Goal: Information Seeking & Learning: Learn about a topic

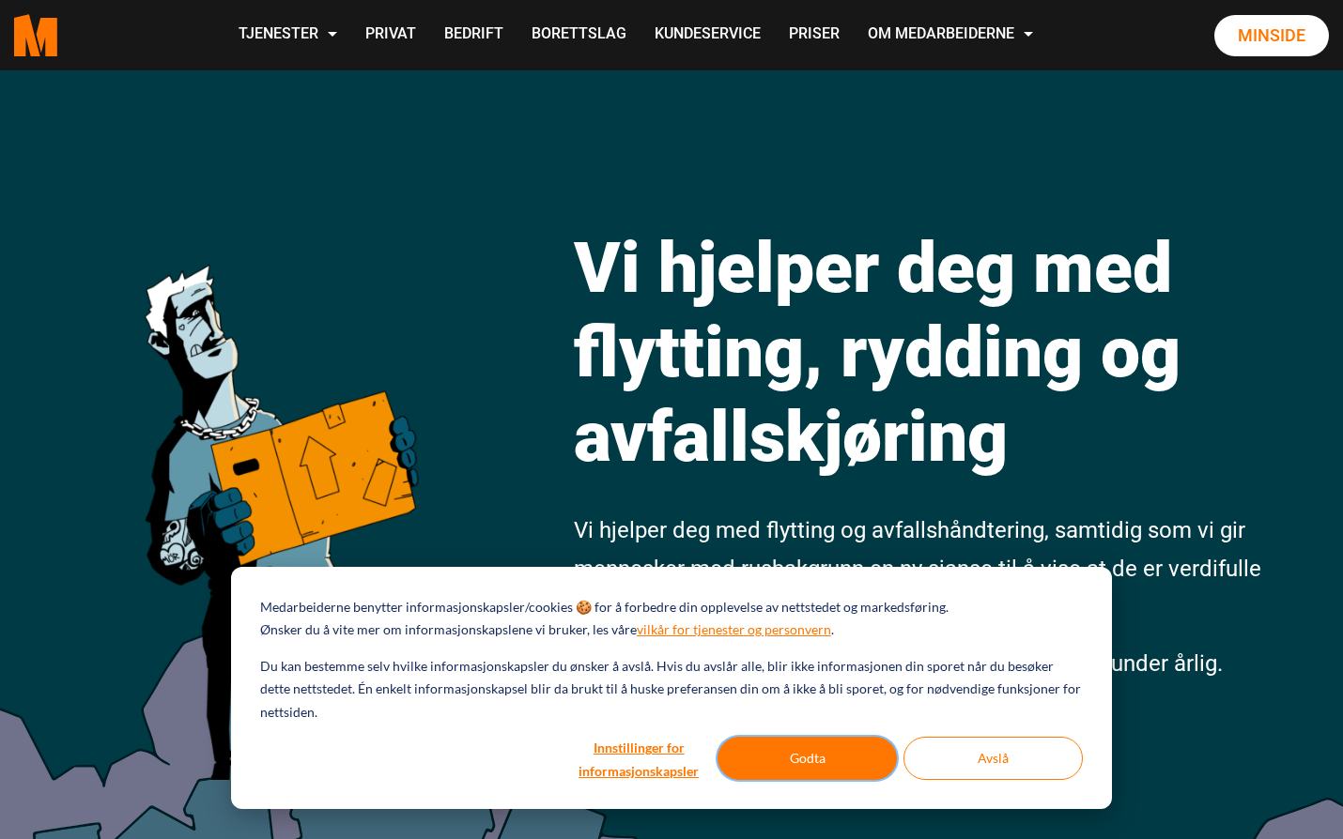
click at [803, 760] on button "Godta" at bounding box center [806, 758] width 179 height 43
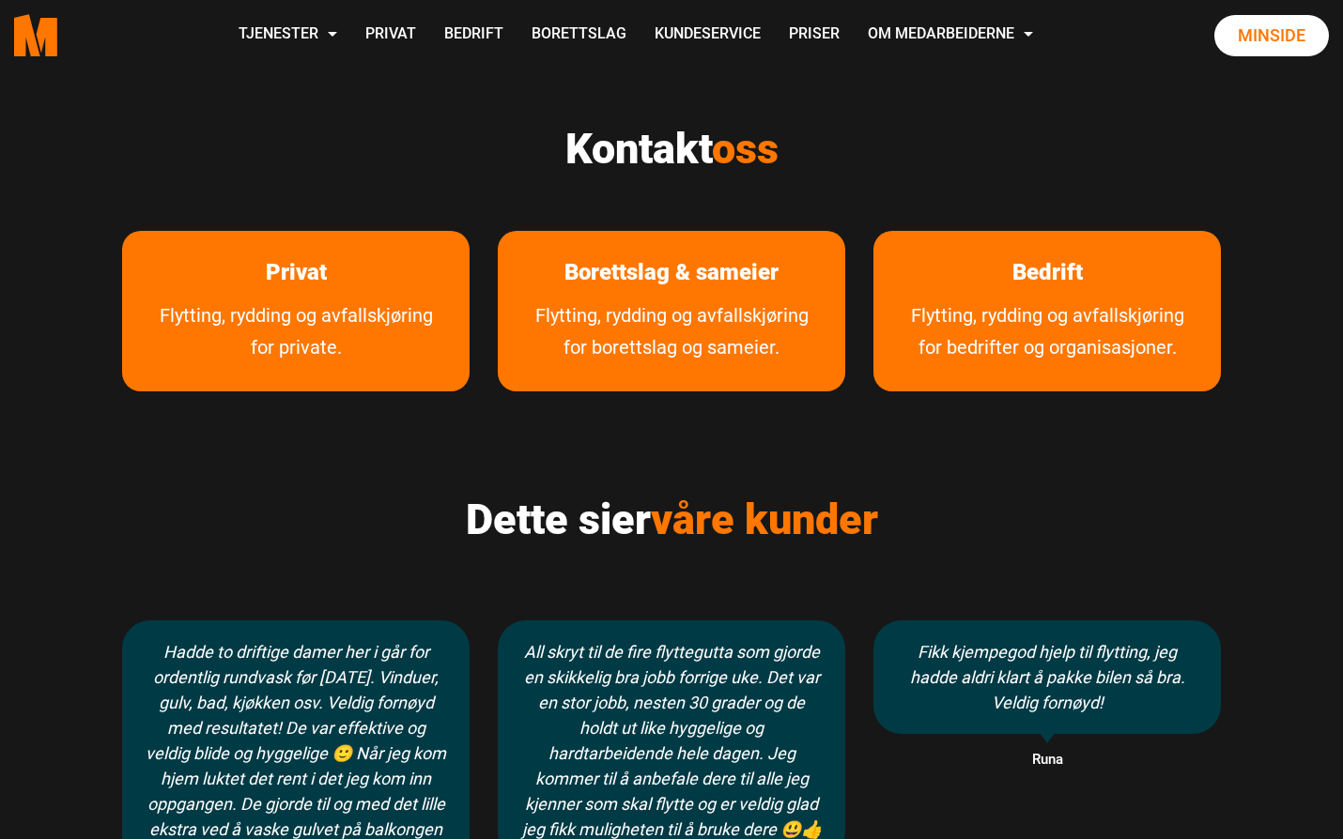
scroll to position [908, 0]
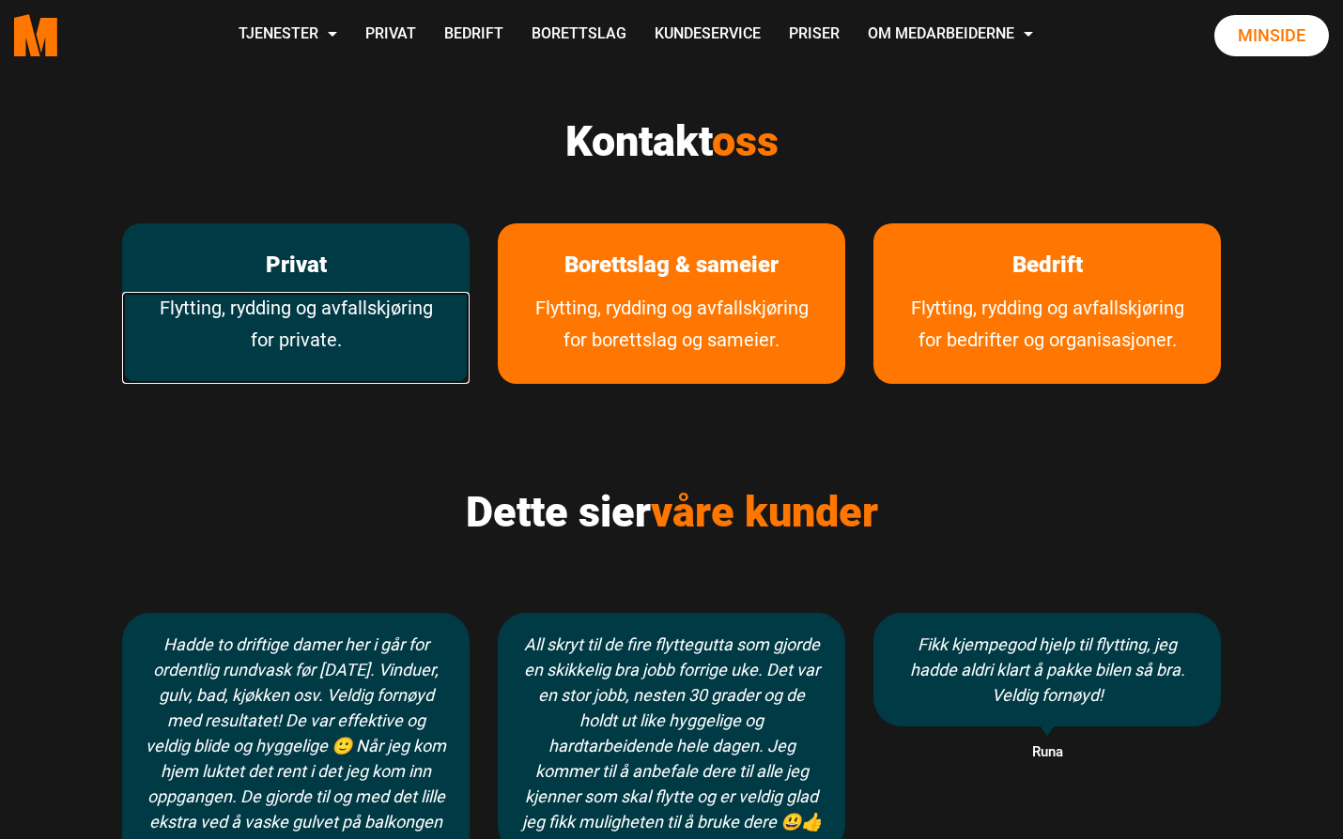
click at [278, 323] on link "Flytting, rydding og avfallskjøring for private." at bounding box center [295, 338] width 347 height 92
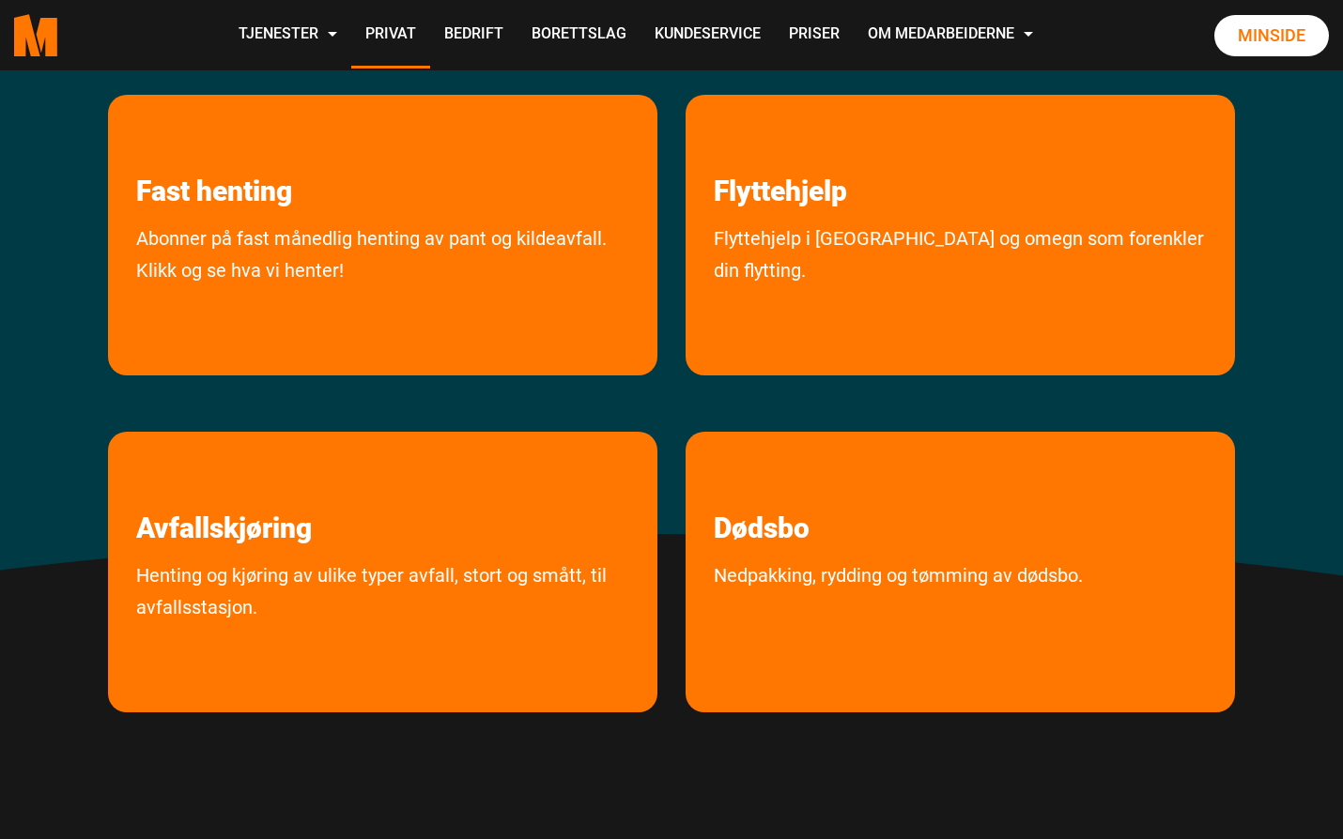
scroll to position [407, 0]
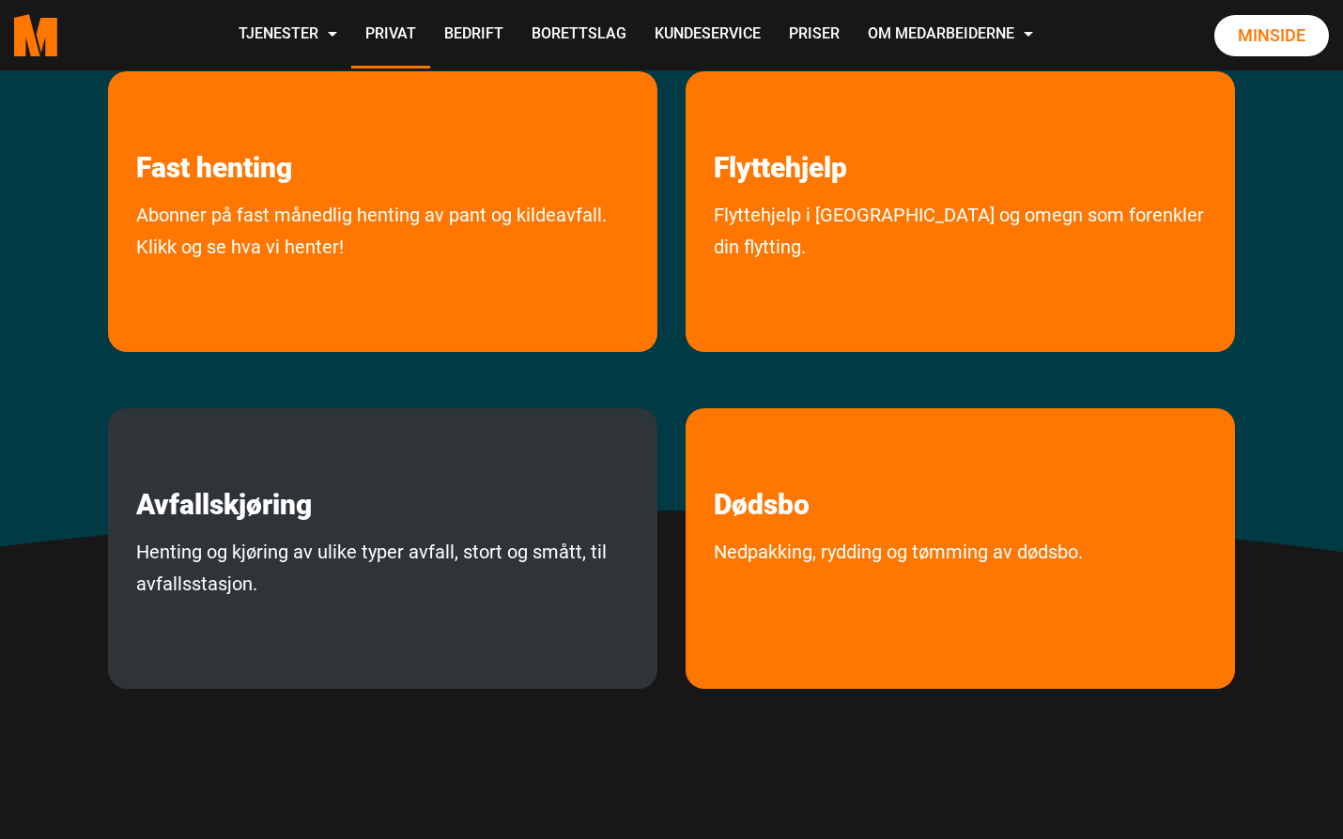
click at [500, 494] on p "Avfallskjøring" at bounding box center [382, 465] width 549 height 114
click at [311, 533] on div "Avfallskjøring Henting og kjøring av ulike typer avfall, stort og smått, til av…" at bounding box center [382, 548] width 549 height 281
click at [281, 543] on link "Henting og kjøring av ulike typer avfall, stort og smått, til avfallsstasjon." at bounding box center [382, 608] width 549 height 144
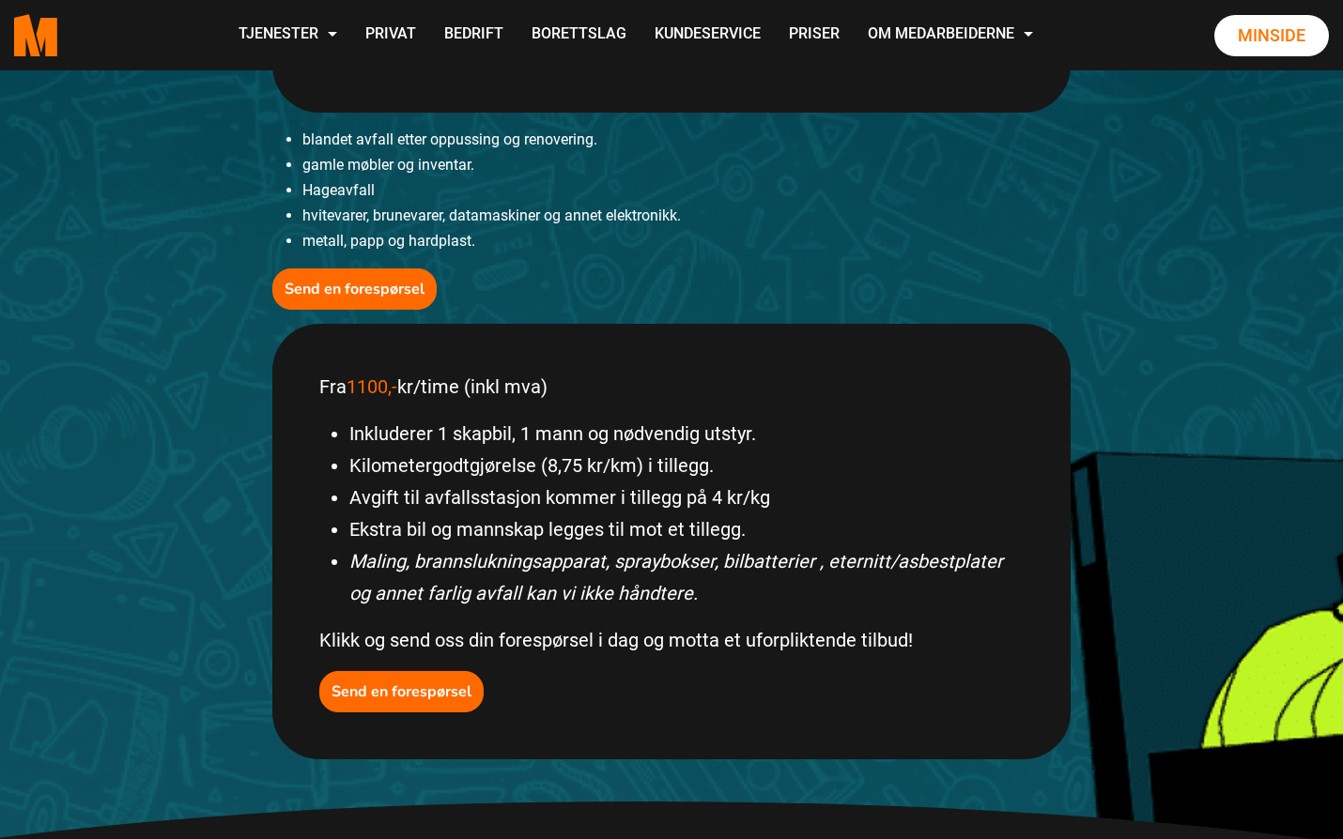
scroll to position [814, 0]
